Goal: Transaction & Acquisition: Book appointment/travel/reservation

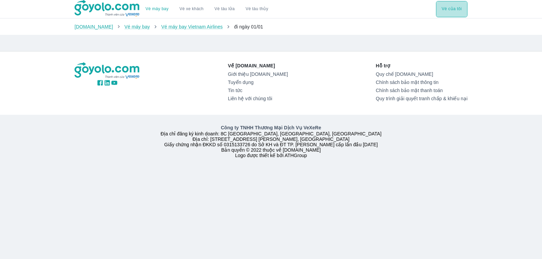
click at [454, 7] on button "Vé của tôi" at bounding box center [451, 9] width 31 height 16
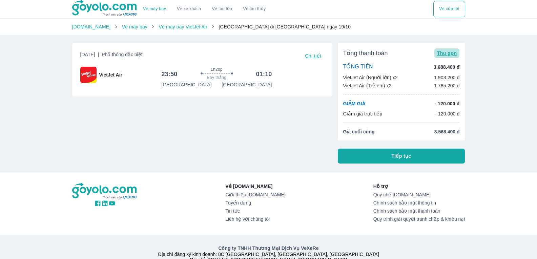
click at [448, 51] on span "Thu gọn" at bounding box center [447, 52] width 20 height 5
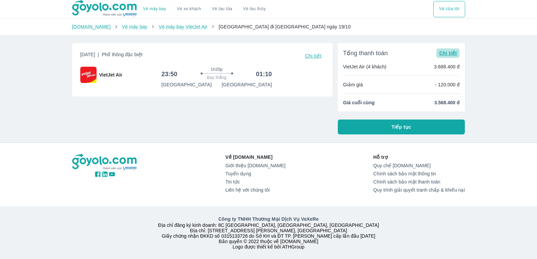
click at [448, 51] on span "Chi tiết" at bounding box center [448, 52] width 18 height 5
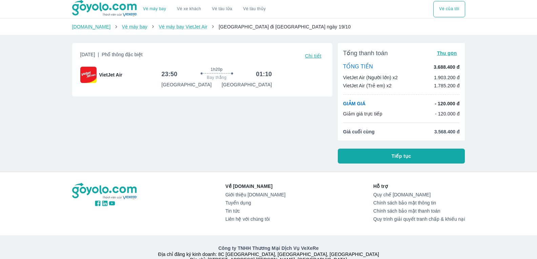
click at [320, 56] on span "Chi tiết" at bounding box center [313, 55] width 16 height 5
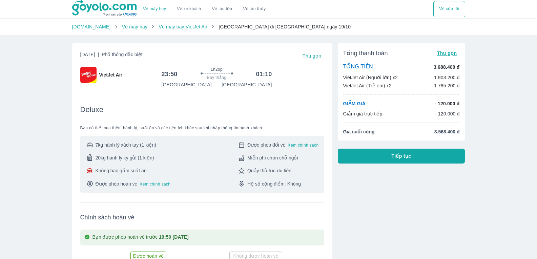
click at [314, 56] on span "Thu gọn" at bounding box center [311, 55] width 19 height 5
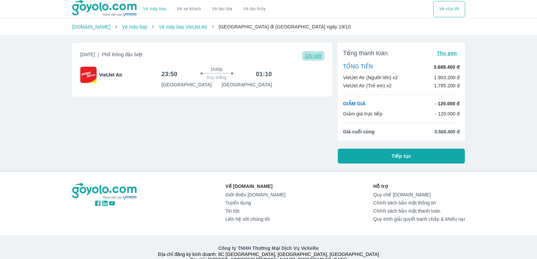
click at [314, 56] on span "Chi tiết" at bounding box center [313, 55] width 16 height 5
